Goal: Information Seeking & Learning: Learn about a topic

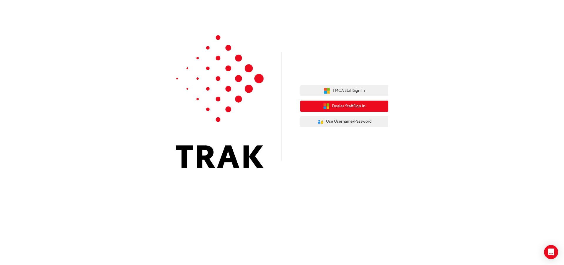
click at [343, 105] on span "Dealer Staff Sign In" at bounding box center [348, 106] width 33 height 7
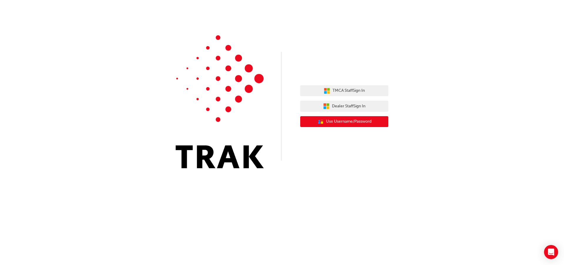
click at [370, 124] on span "Use Username/Password" at bounding box center [349, 121] width 46 height 7
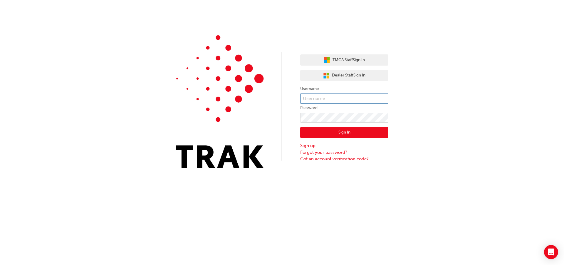
click at [343, 100] on input "text" at bounding box center [344, 98] width 88 height 10
type input "jai.ferri"
click button "Sign In" at bounding box center [344, 132] width 88 height 11
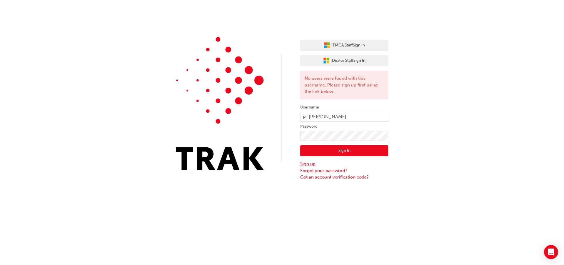
click at [313, 163] on link "Sign up" at bounding box center [344, 163] width 88 height 7
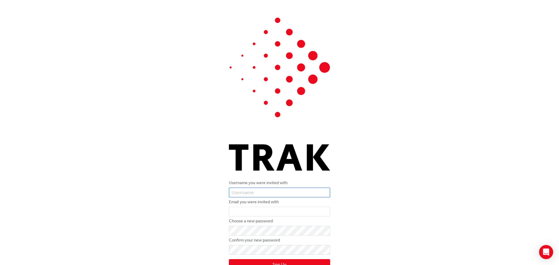
scroll to position [21, 0]
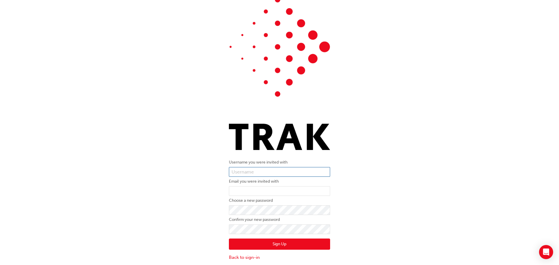
click at [302, 169] on input "text" at bounding box center [279, 172] width 101 height 10
type input "jai.ferri"
click at [275, 189] on input "email" at bounding box center [279, 191] width 101 height 10
type input "jai.ferri@scifleet.com"
click at [300, 243] on button "Sign Up" at bounding box center [279, 243] width 101 height 11
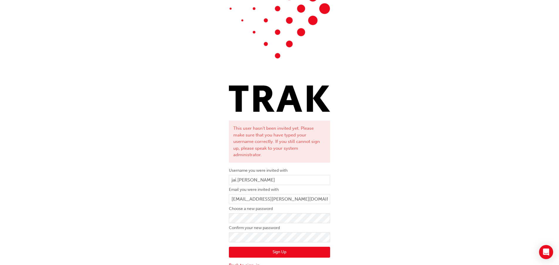
scroll to position [60, 0]
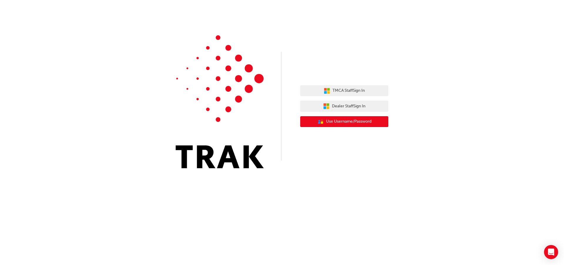
click at [342, 119] on span "Use Username/Password" at bounding box center [349, 121] width 46 height 7
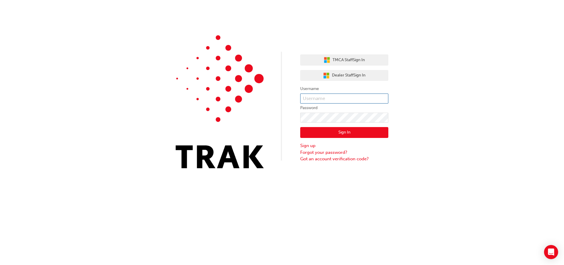
click at [332, 99] on input "text" at bounding box center [344, 98] width 88 height 10
type input "jai.ferri"
click at [326, 129] on button "Sign In" at bounding box center [344, 132] width 88 height 11
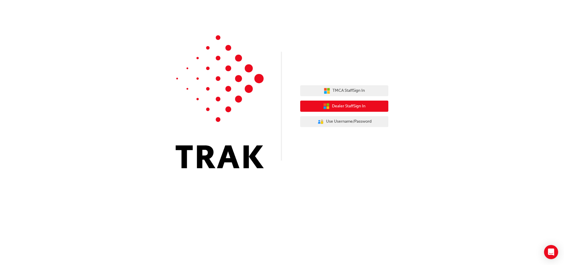
click at [360, 105] on span "Dealer Staff Sign In" at bounding box center [348, 106] width 33 height 7
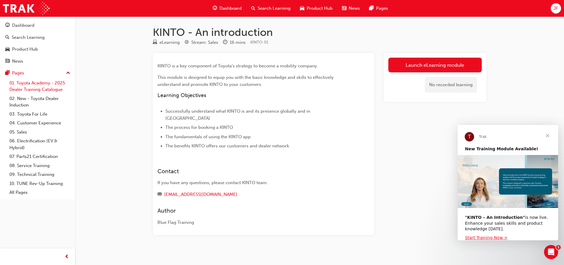
click at [42, 84] on link "01. Toyota Academy - 2025 Dealer Training Catalogue" at bounding box center [39, 86] width 65 height 16
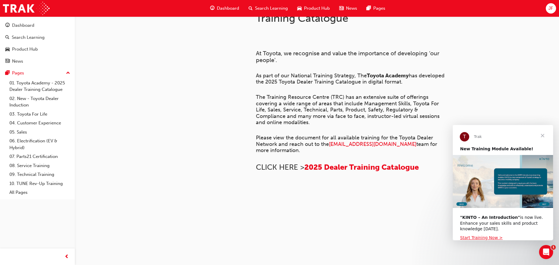
scroll to position [4, 0]
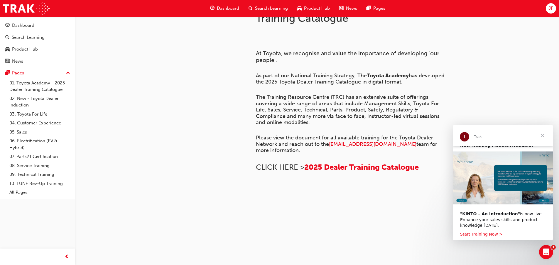
click at [484, 231] on link "Start Training Now >" at bounding box center [481, 233] width 43 height 5
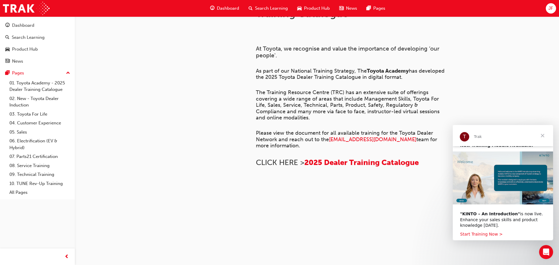
scroll to position [88, 0]
click at [47, 87] on link "01. Toyota Academy - 2025 Dealer Training Catalogue" at bounding box center [39, 86] width 65 height 16
click at [41, 85] on link "01. Toyota Academy - 2025 Dealer Training Catalogue" at bounding box center [39, 86] width 65 height 16
click at [543, 130] on span "Close" at bounding box center [542, 135] width 21 height 21
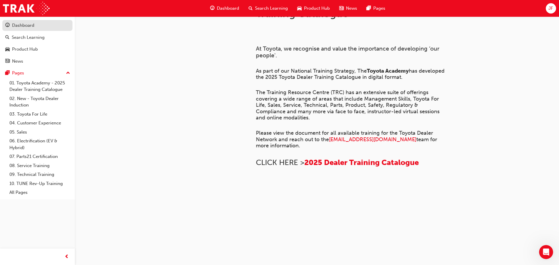
click at [25, 27] on div "Dashboard" at bounding box center [23, 25] width 22 height 7
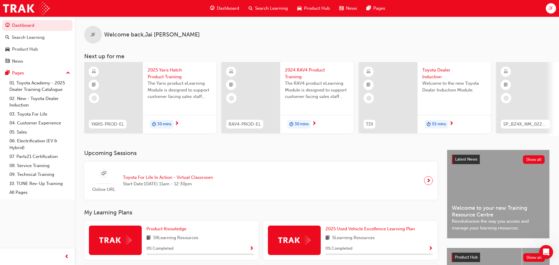
scroll to position [88, 0]
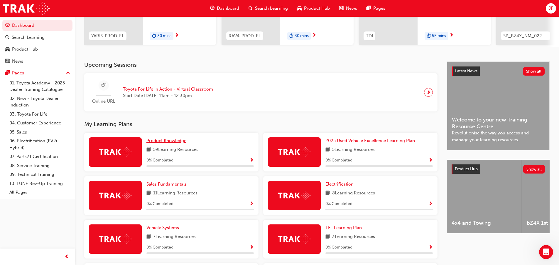
click at [169, 143] on span "Product Knowledge" at bounding box center [167, 140] width 40 height 5
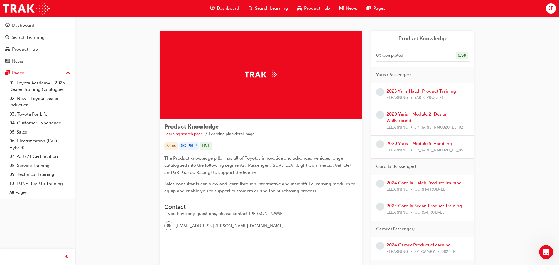
click at [408, 92] on link "2025 Yaris Hatch Product Training" at bounding box center [422, 90] width 70 height 5
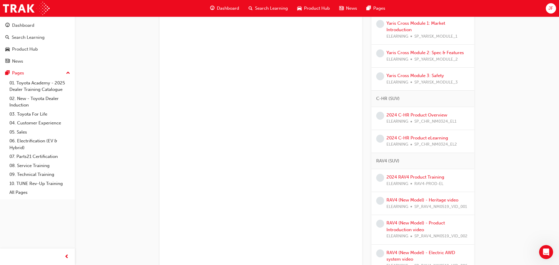
scroll to position [323, 0]
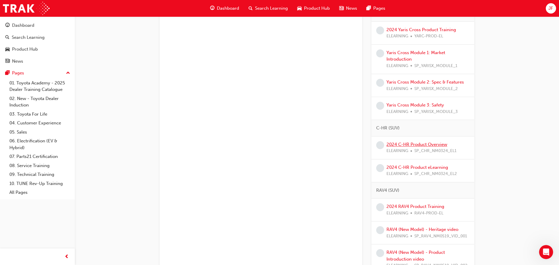
click at [440, 142] on link "2024 C-HR Product Overview" at bounding box center [417, 144] width 61 height 5
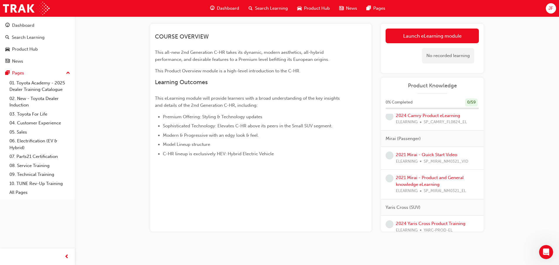
scroll to position [147, 0]
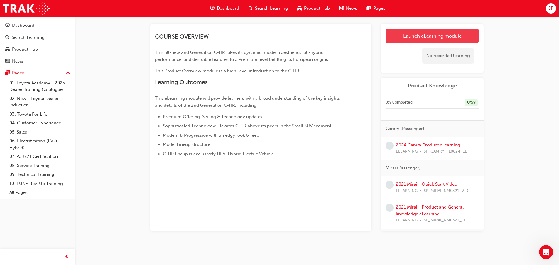
click at [420, 36] on link "Launch eLearning module" at bounding box center [432, 35] width 93 height 15
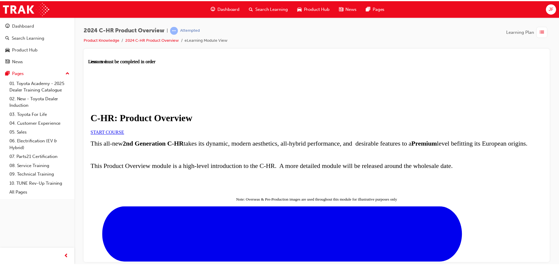
scroll to position [176, 0]
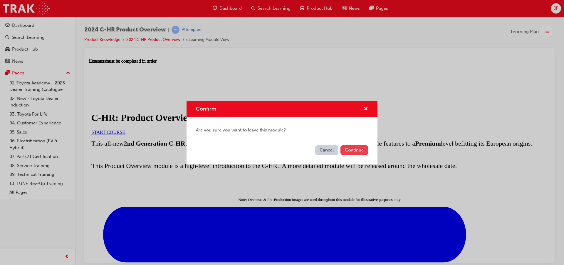
click at [357, 149] on button "Continue" at bounding box center [354, 150] width 28 height 10
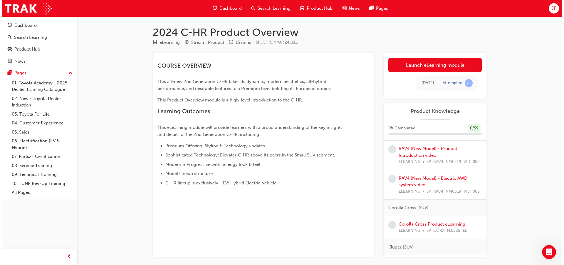
scroll to position [529, 0]
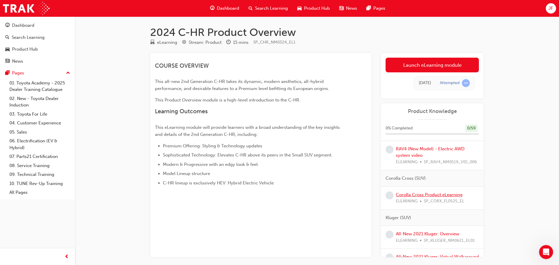
click at [450, 194] on link "Corolla Cross Product eLearning" at bounding box center [429, 194] width 67 height 5
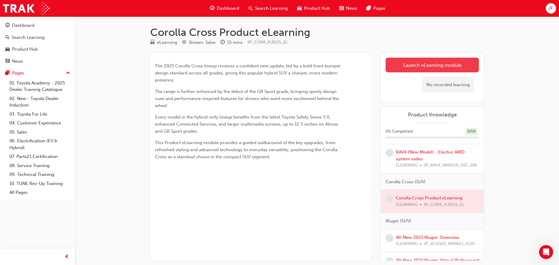
click at [421, 66] on link "Launch eLearning module" at bounding box center [432, 65] width 93 height 15
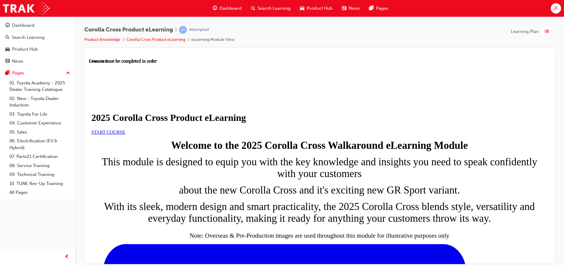
click at [125, 134] on span "START COURSE" at bounding box center [108, 131] width 34 height 5
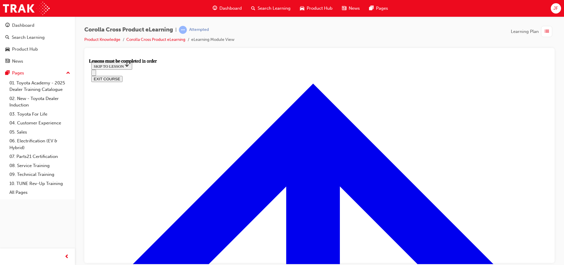
scroll to position [340, 0]
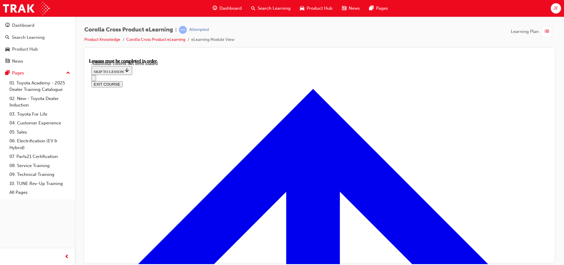
scroll to position [982, 0]
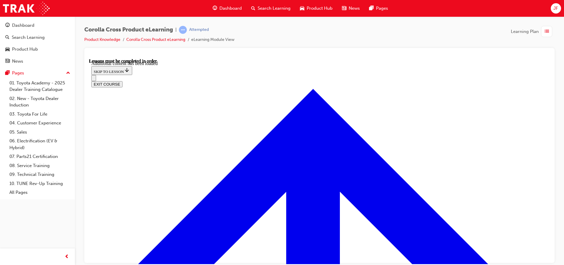
radio input "true"
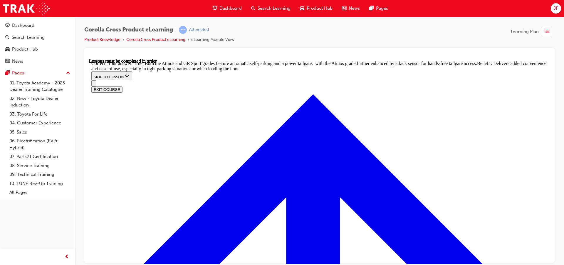
scroll to position [1291, 0]
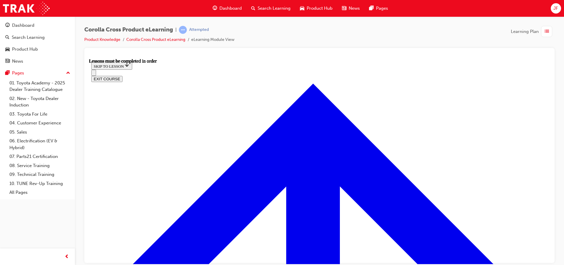
scroll to position [579, 0]
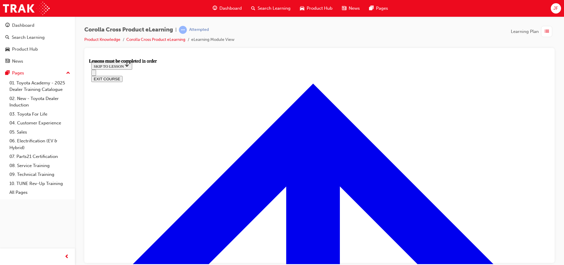
scroll to position [26, 0]
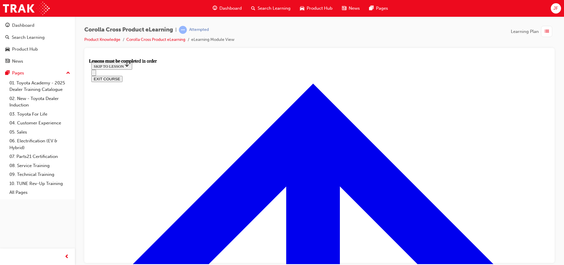
scroll to position [647, 0]
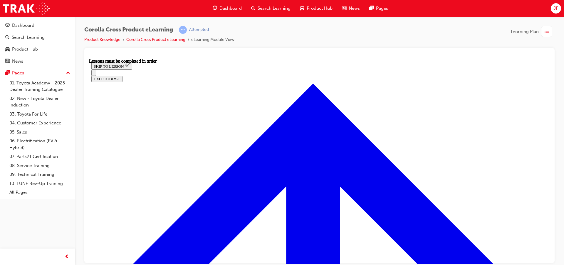
scroll to position [478, 0]
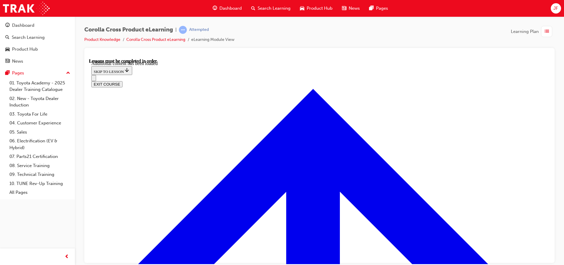
scroll to position [550, 0]
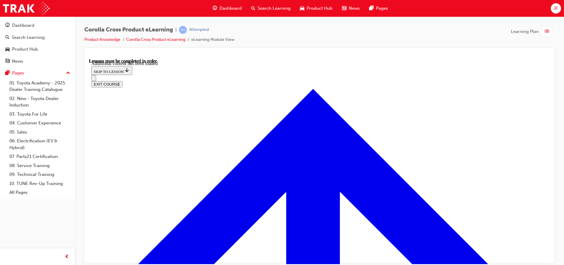
radio input "true"
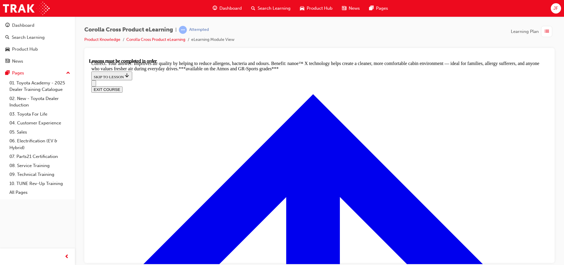
scroll to position [1173, 0]
radio input "true"
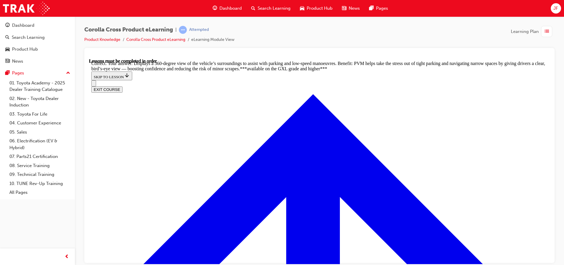
scroll to position [1324, 0]
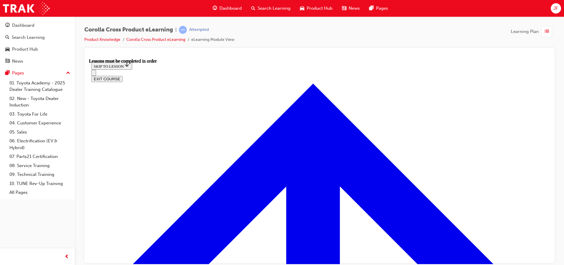
scroll to position [138, 0]
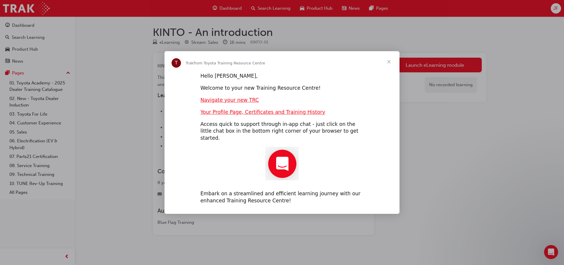
click at [387, 63] on span "Close" at bounding box center [388, 61] width 21 height 21
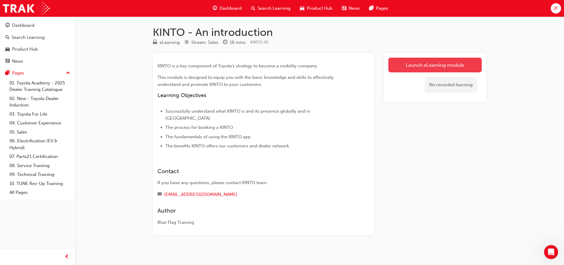
click at [406, 69] on link "Launch eLearning module" at bounding box center [434, 65] width 93 height 15
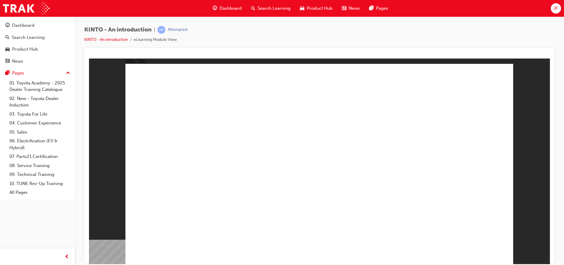
drag, startPoint x: 287, startPoint y: 194, endPoint x: 296, endPoint y: 202, distance: 11.9
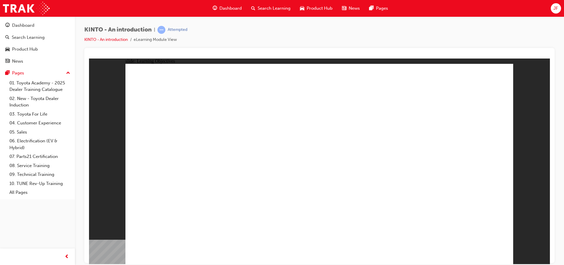
click at [556, 209] on div "KINTO - An introduction | Attempted KINTO - An introduction eLearning Module Vi…" at bounding box center [319, 132] width 489 height 233
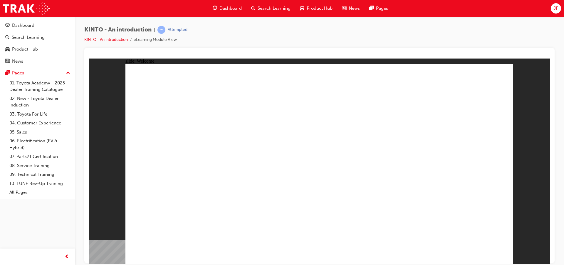
drag, startPoint x: 505, startPoint y: 214, endPoint x: 500, endPoint y: 224, distance: 10.8
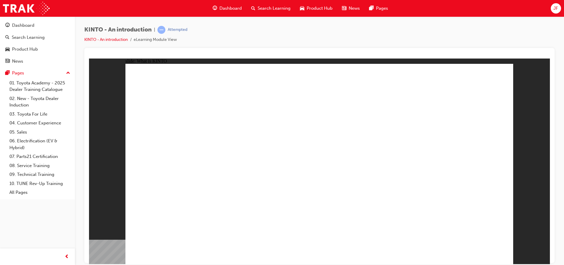
drag, startPoint x: 394, startPoint y: 192, endPoint x: 381, endPoint y: 186, distance: 13.7
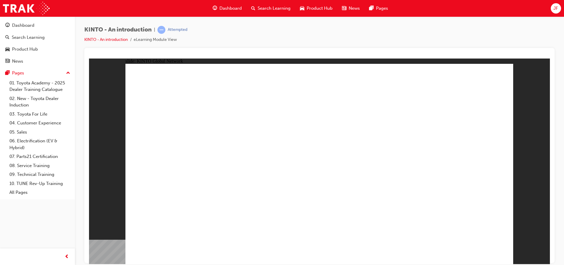
drag, startPoint x: 492, startPoint y: 203, endPoint x: 494, endPoint y: 206, distance: 3.4
click at [517, 221] on div "slide: KINTO in Australia Rectangle 1 Rectangle KINTO in Australia 700+ Vehicle…" at bounding box center [319, 160] width 461 height 205
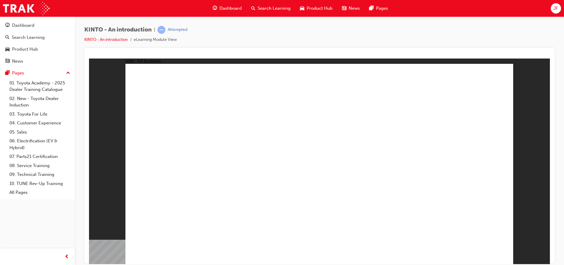
drag, startPoint x: 191, startPoint y: 159, endPoint x: 199, endPoint y: 156, distance: 8.5
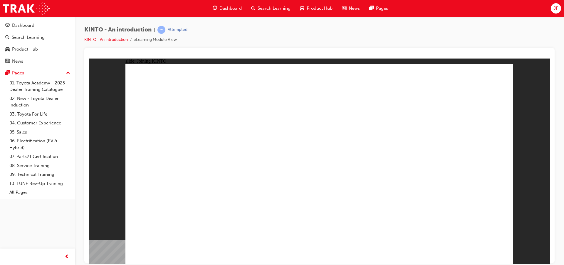
drag, startPoint x: 167, startPoint y: 187, endPoint x: 193, endPoint y: 194, distance: 26.7
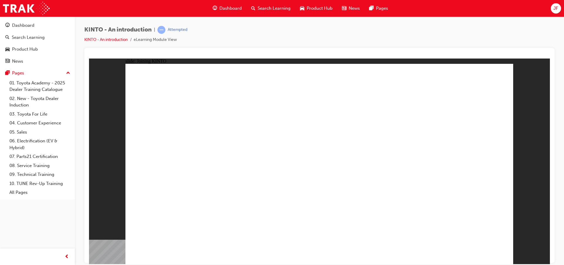
drag, startPoint x: 380, startPoint y: 175, endPoint x: 380, endPoint y: 182, distance: 7.3
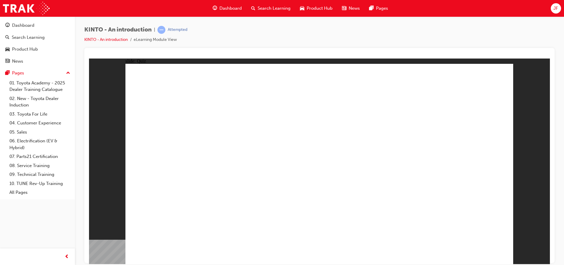
drag, startPoint x: 485, startPoint y: 215, endPoint x: 483, endPoint y: 226, distance: 10.6
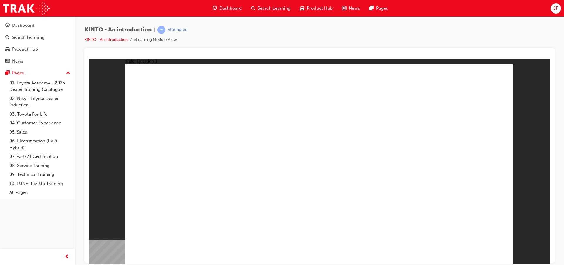
radio input "true"
checkbox input "true"
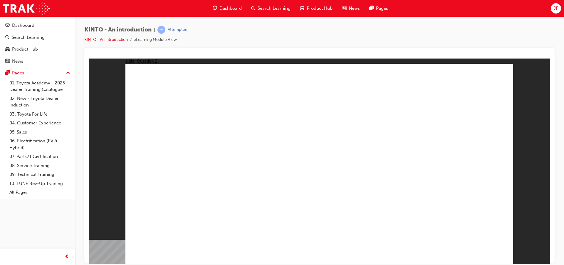
checkbox input "true"
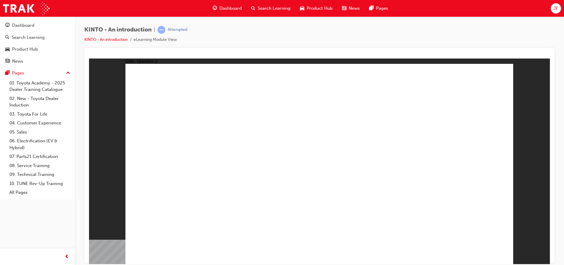
radio input "false"
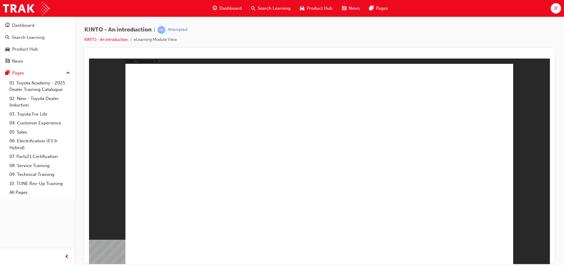
radio input "false"
radio input "true"
drag, startPoint x: 392, startPoint y: 179, endPoint x: 190, endPoint y: 213, distance: 204.7
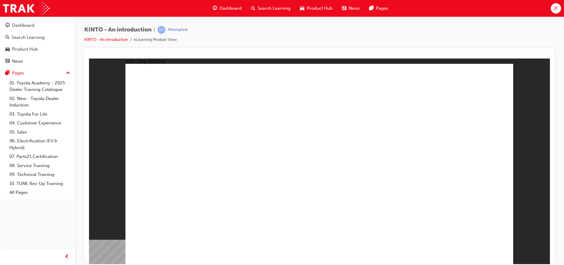
drag, startPoint x: 250, startPoint y: 180, endPoint x: 251, endPoint y: 218, distance: 37.3
drag, startPoint x: 267, startPoint y: 213, endPoint x: 264, endPoint y: 180, distance: 33.6
drag, startPoint x: 253, startPoint y: 220, endPoint x: 273, endPoint y: 164, distance: 59.8
drag, startPoint x: 464, startPoint y: 176, endPoint x: 333, endPoint y: 217, distance: 137.1
drag, startPoint x: 192, startPoint y: 174, endPoint x: 249, endPoint y: 223, distance: 75.2
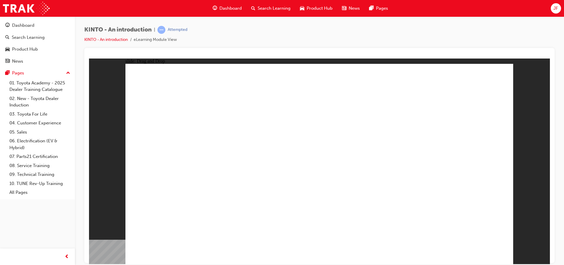
drag, startPoint x: 258, startPoint y: 167, endPoint x: 395, endPoint y: 228, distance: 149.4
drag, startPoint x: 339, startPoint y: 173, endPoint x: 487, endPoint y: 218, distance: 155.4
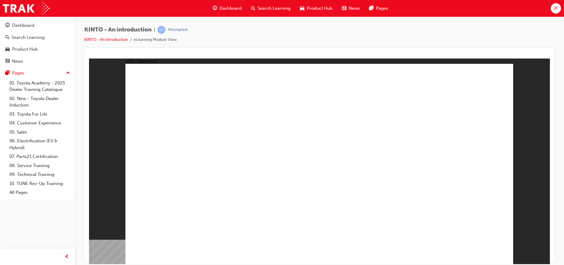
radio input "true"
drag, startPoint x: 315, startPoint y: 199, endPoint x: 311, endPoint y: 196, distance: 5.3
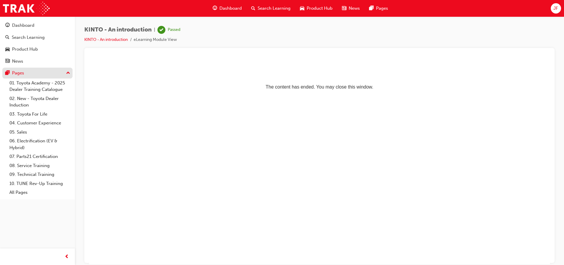
click at [60, 74] on div "Pages" at bounding box center [37, 72] width 64 height 7
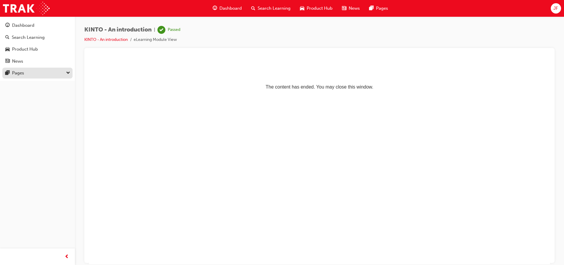
click at [60, 74] on div "Pages" at bounding box center [37, 72] width 64 height 7
